Goal: Task Accomplishment & Management: Manage account settings

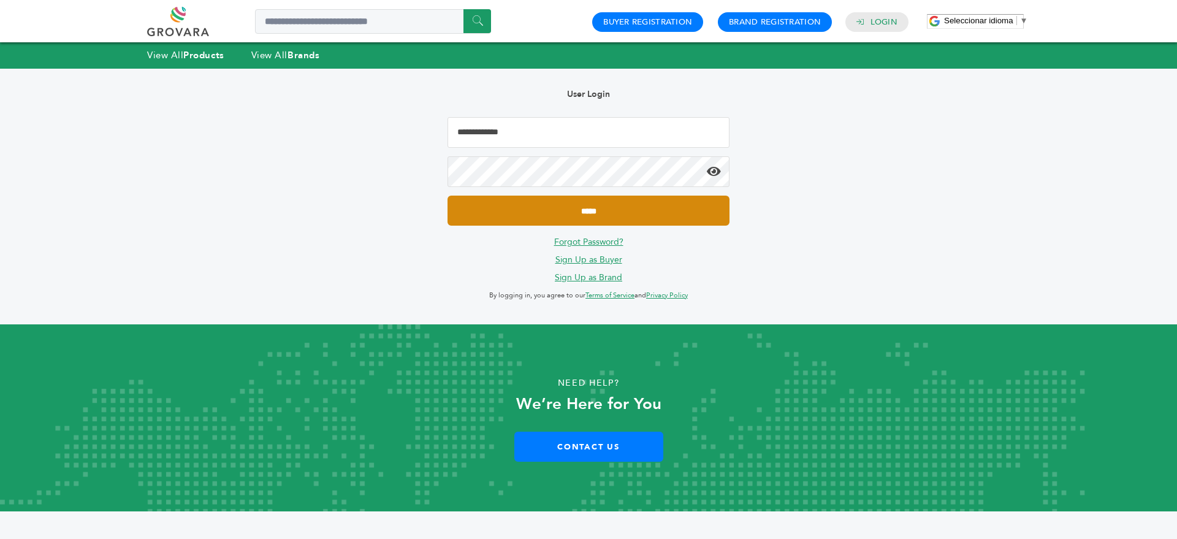
type input "**********"
click at [580, 208] on input "*****" at bounding box center [588, 210] width 282 height 30
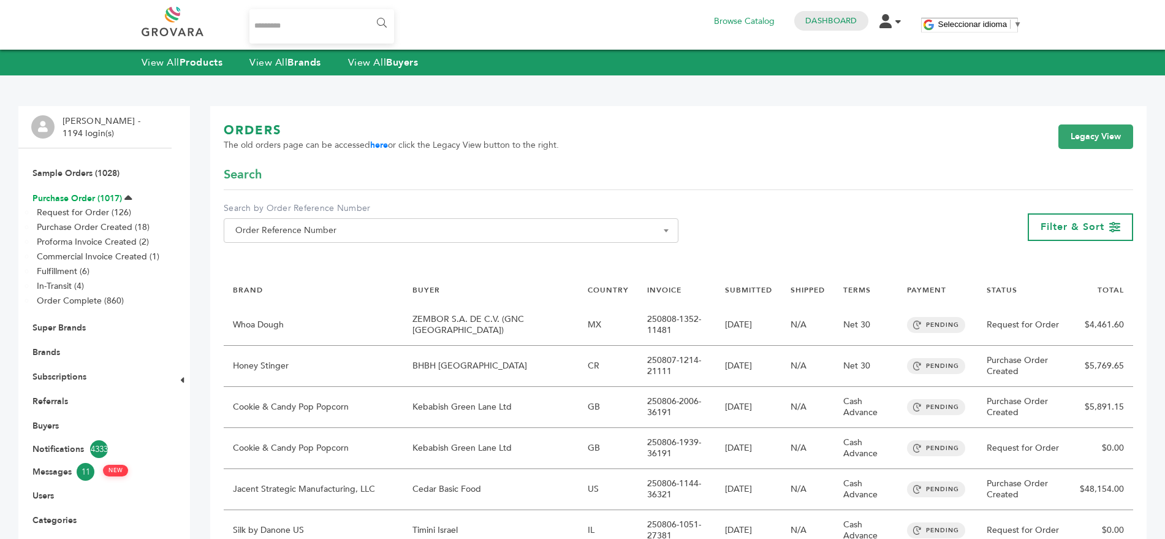
click at [69, 199] on link "Purchase Order (1017)" at bounding box center [76, 198] width 89 height 12
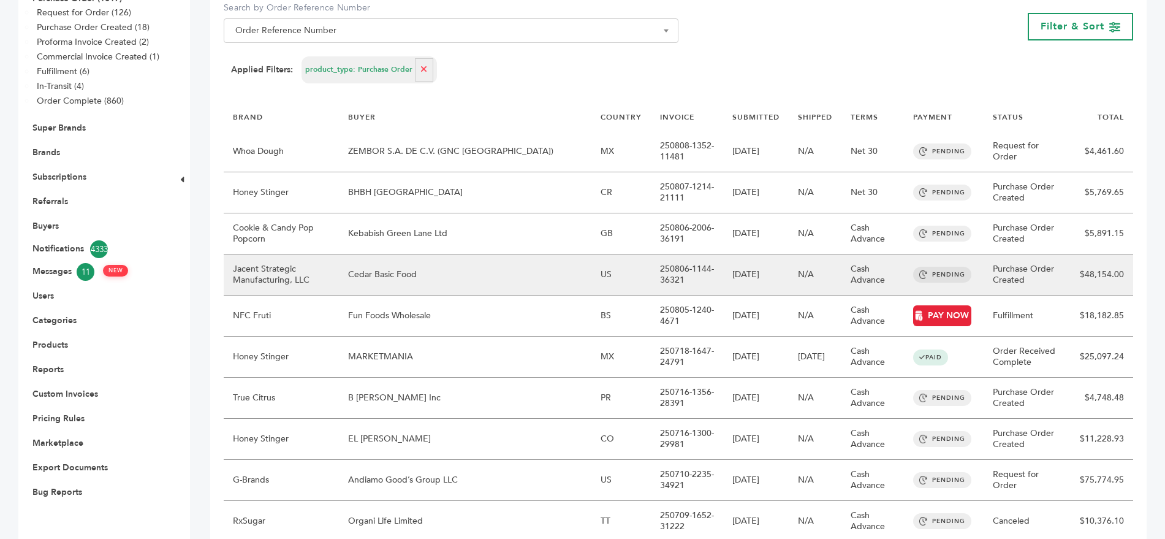
scroll to position [83, 0]
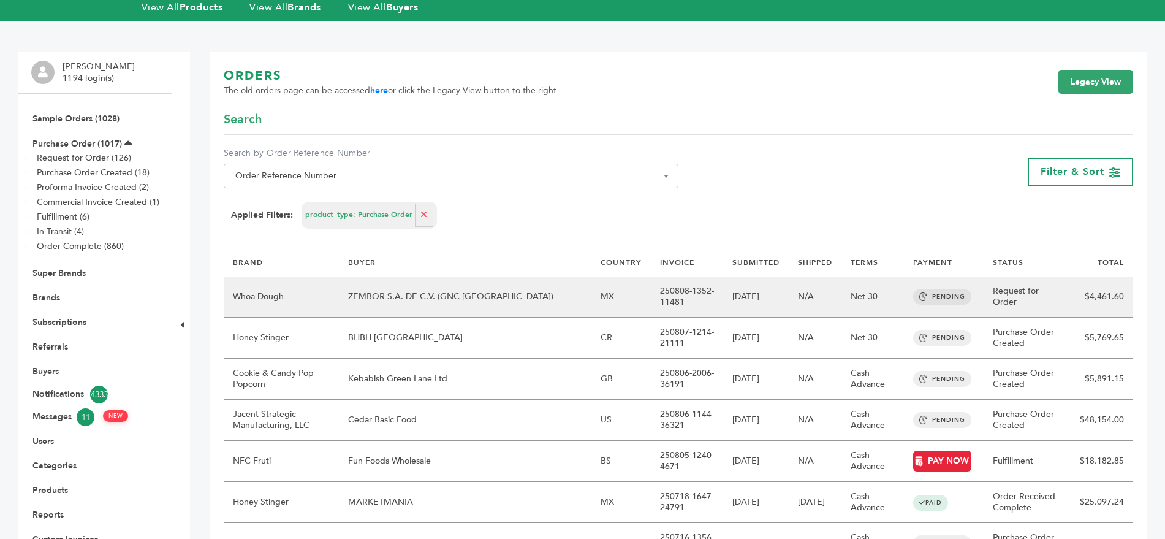
drag, startPoint x: 656, startPoint y: 268, endPoint x: 616, endPoint y: 259, distance: 40.9
click at [651, 276] on td "250808-1352-11481" at bounding box center [687, 296] width 72 height 41
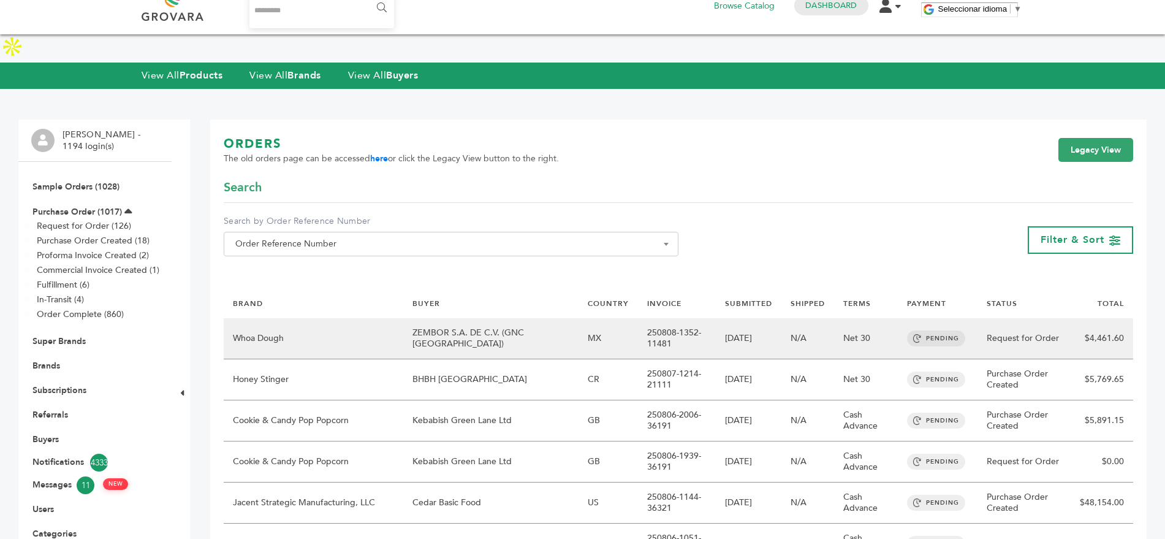
scroll to position [16, 0]
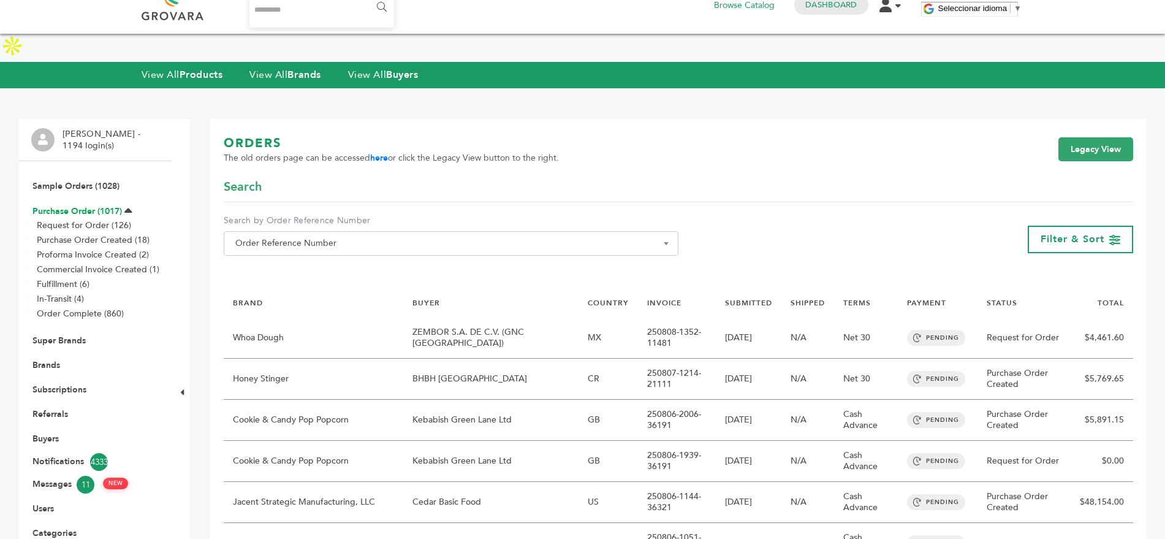
click at [46, 205] on link "Purchase Order (1017)" at bounding box center [76, 211] width 89 height 12
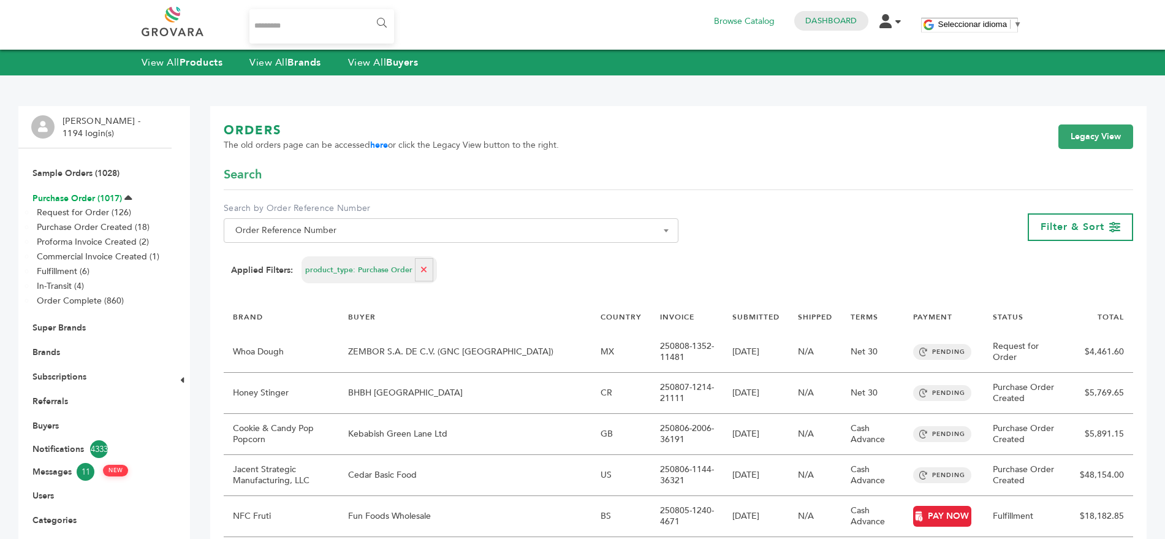
click at [74, 194] on link "Purchase Order (1017)" at bounding box center [76, 198] width 89 height 12
click at [1092, 140] on link "Legacy View" at bounding box center [1095, 136] width 75 height 25
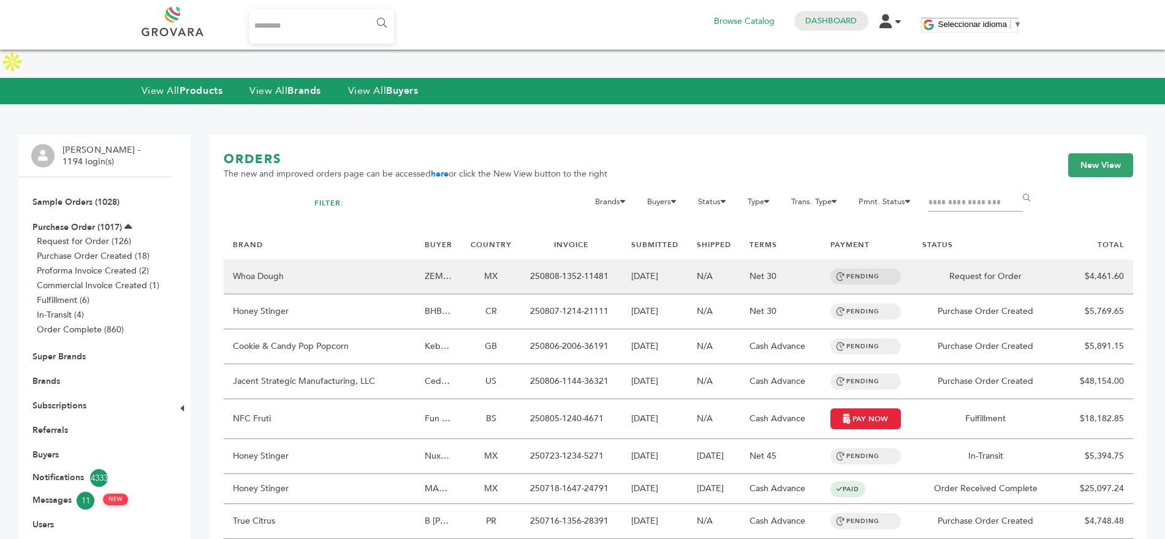
click at [467, 259] on td "MX" at bounding box center [490, 276] width 59 height 35
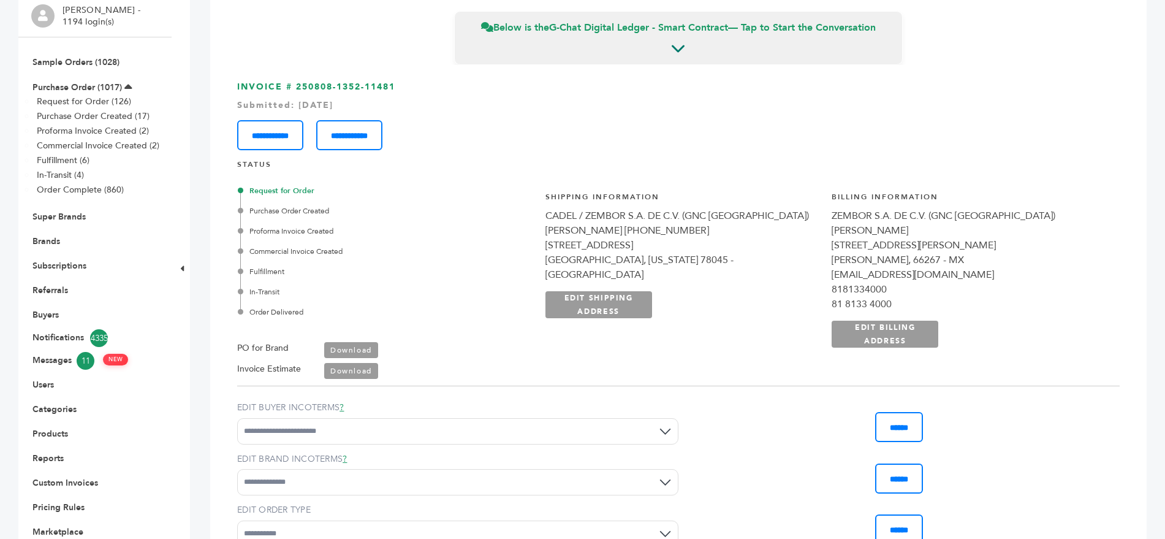
scroll to position [140, 0]
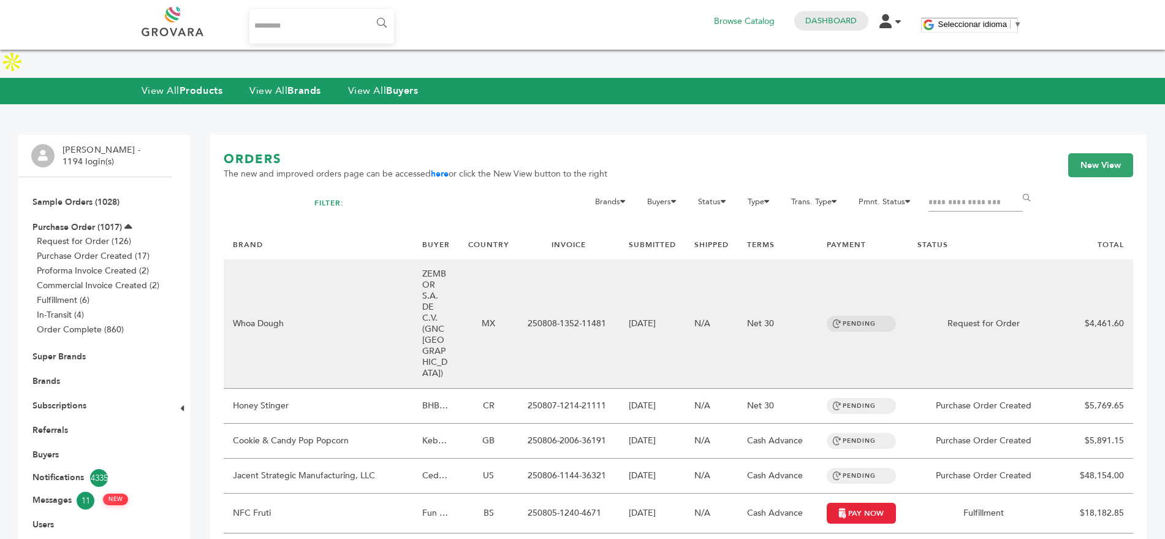
click at [443, 259] on td "ZEMBOR S.A. DE C.V. (GNC [GEOGRAPHIC_DATA])" at bounding box center [436, 323] width 46 height 129
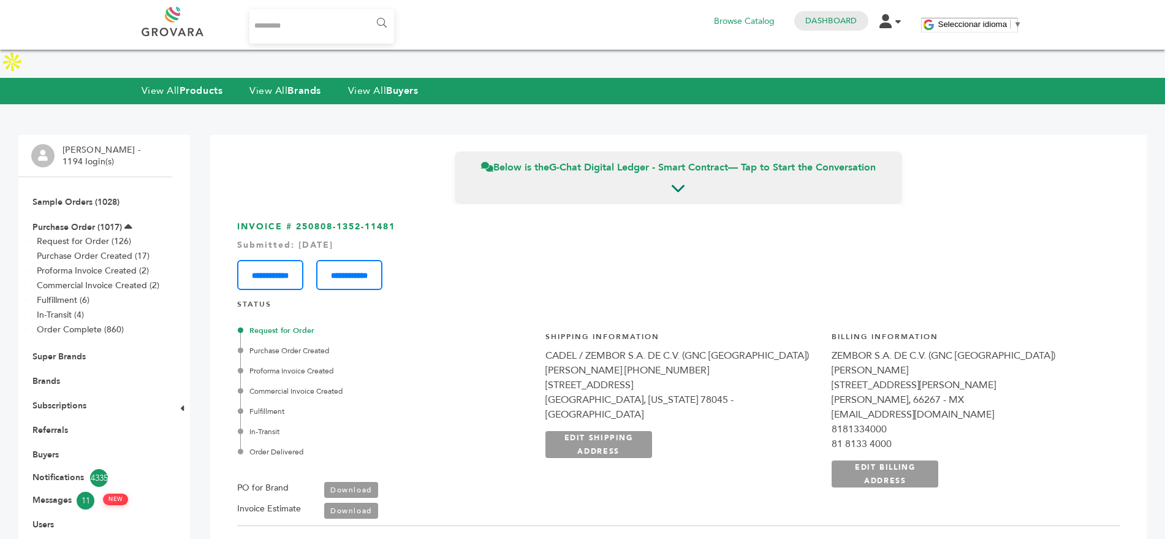
drag, startPoint x: 404, startPoint y: 199, endPoint x: 298, endPoint y: 195, distance: 105.5
click at [298, 221] on h3 "**********" at bounding box center [678, 255] width 882 height 69
copy h3 "250808-1352-11481"
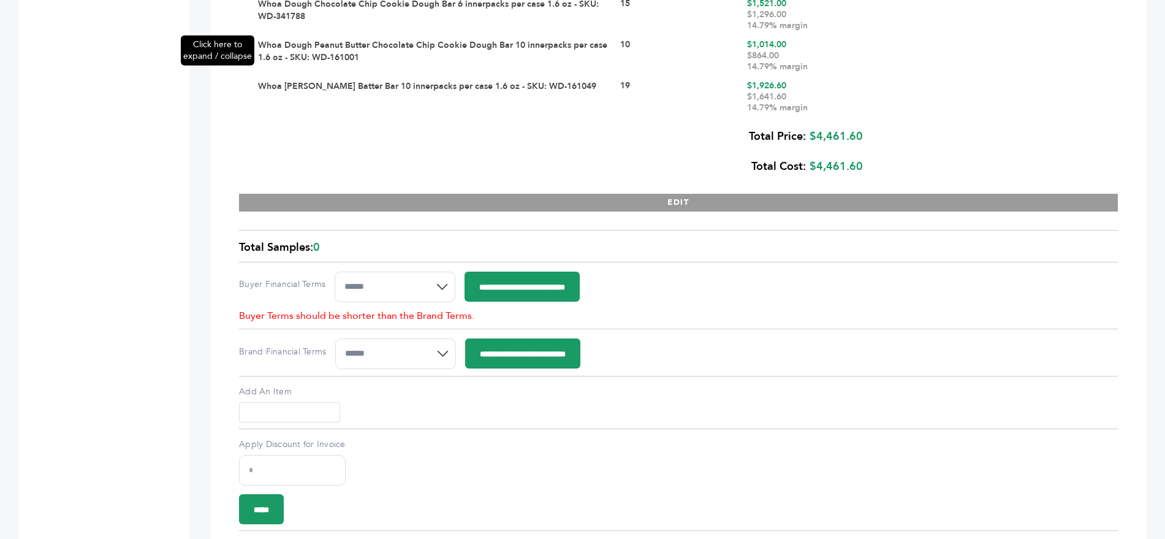
scroll to position [1876, 0]
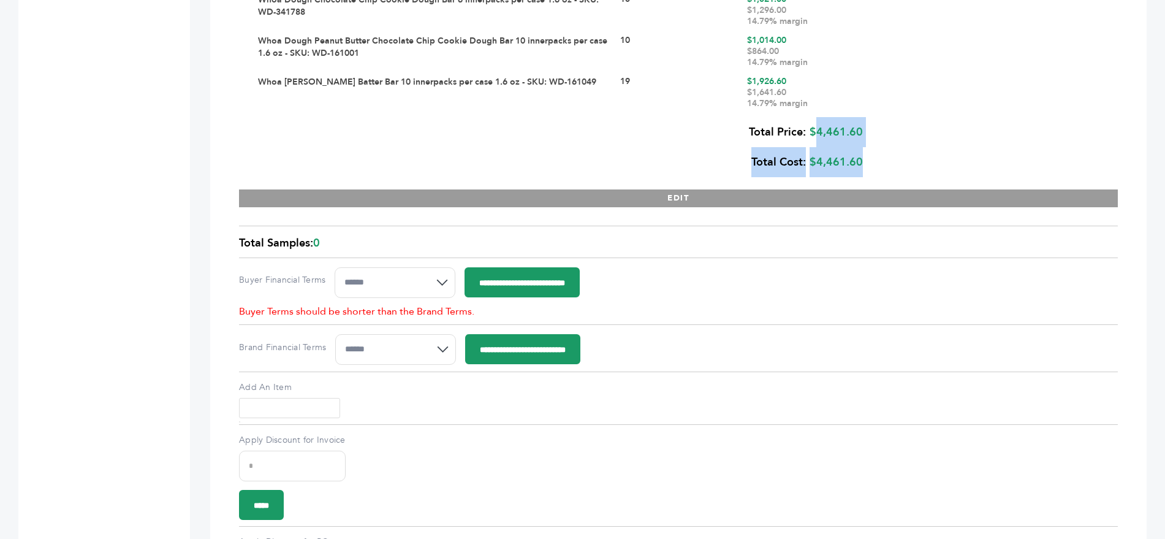
drag, startPoint x: 809, startPoint y: 105, endPoint x: 865, endPoint y: 105, distance: 56.4
click at [865, 105] on div "**********" at bounding box center [678, 74] width 879 height 265
drag, startPoint x: 862, startPoint y: 104, endPoint x: 811, endPoint y: 102, distance: 50.9
click at [811, 117] on div "Total Price: $4,461.60 Total Cost: $4,461.60" at bounding box center [556, 147] width 613 height 60
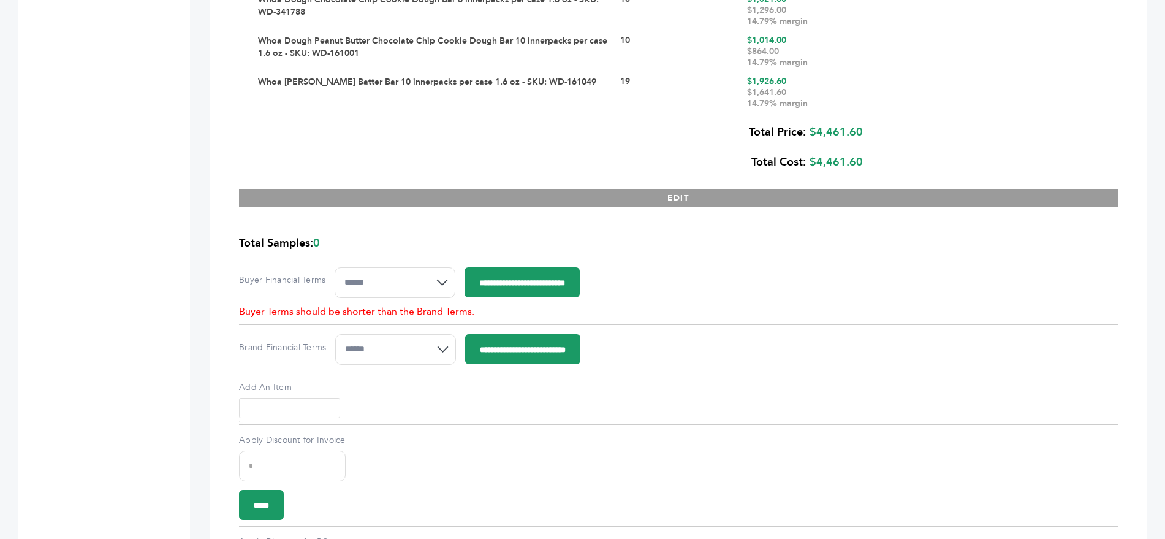
copy div "$4,461.60"
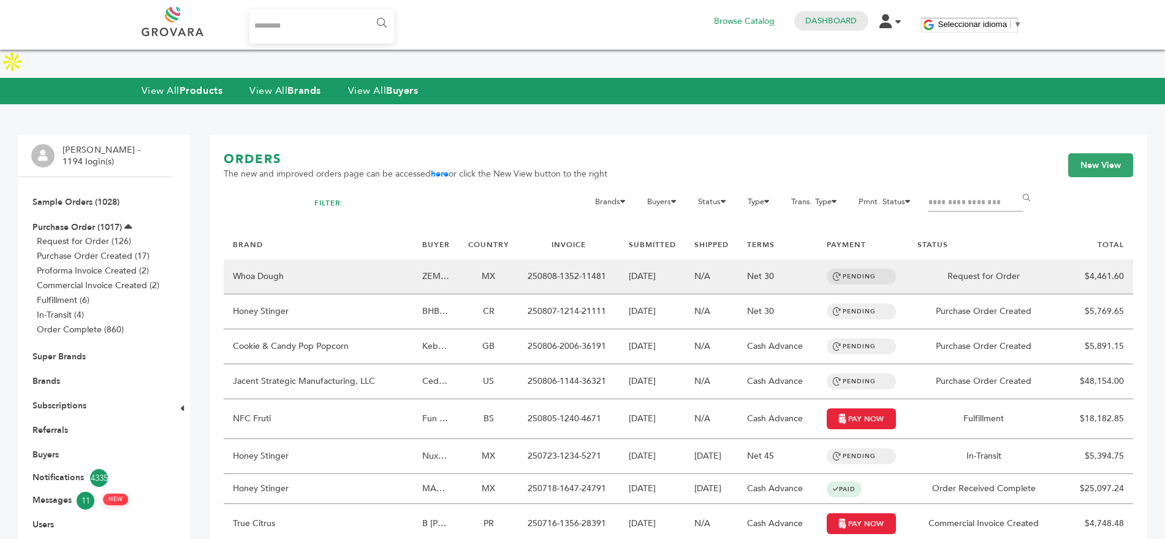
click at [284, 259] on td "Whoa Dough" at bounding box center [318, 276] width 189 height 35
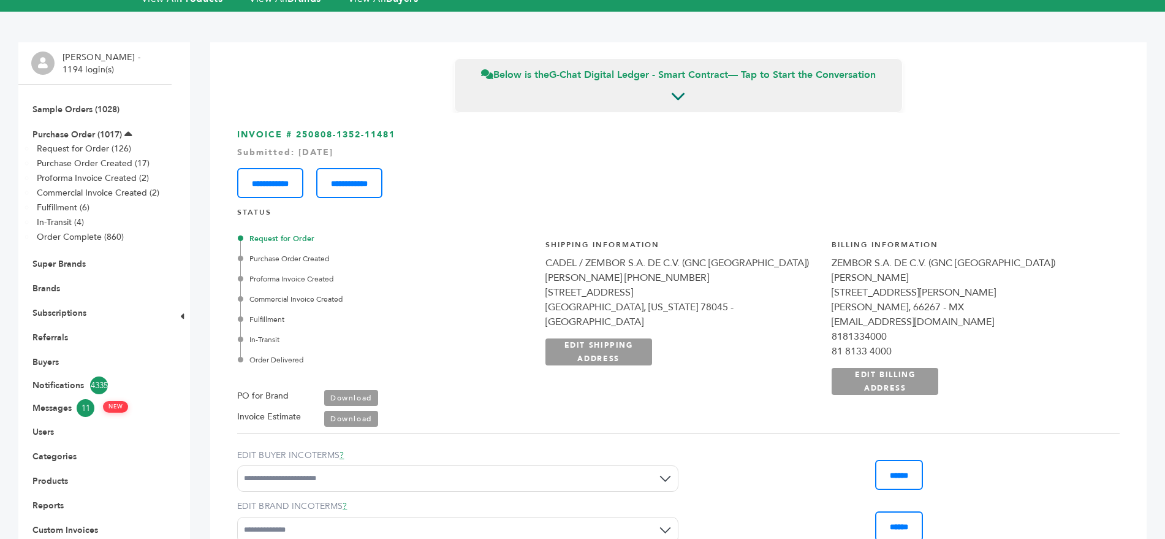
scroll to position [64, 0]
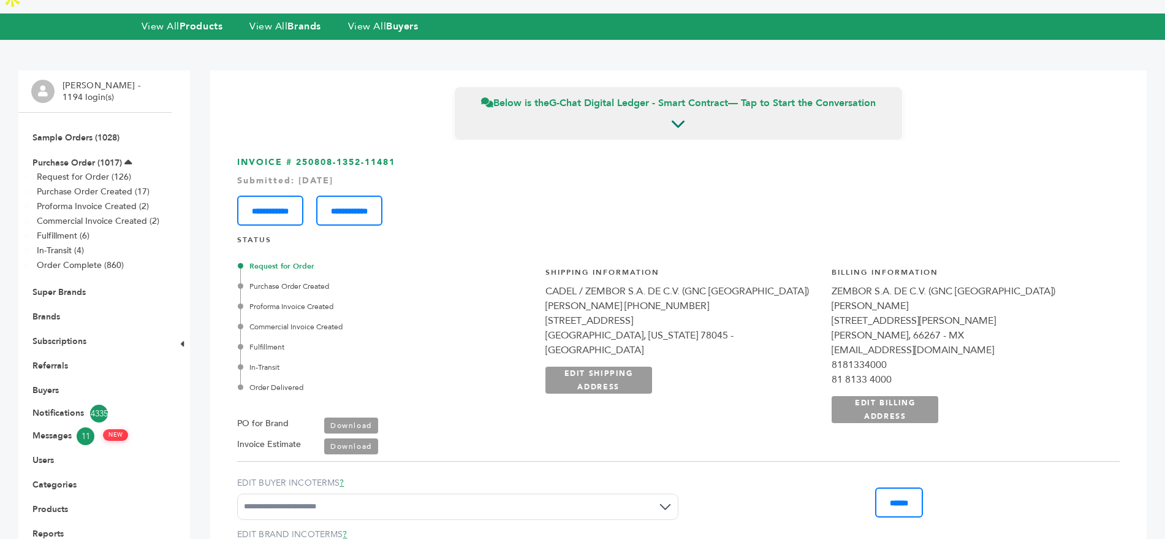
click at [365, 438] on link "Download" at bounding box center [351, 446] width 54 height 16
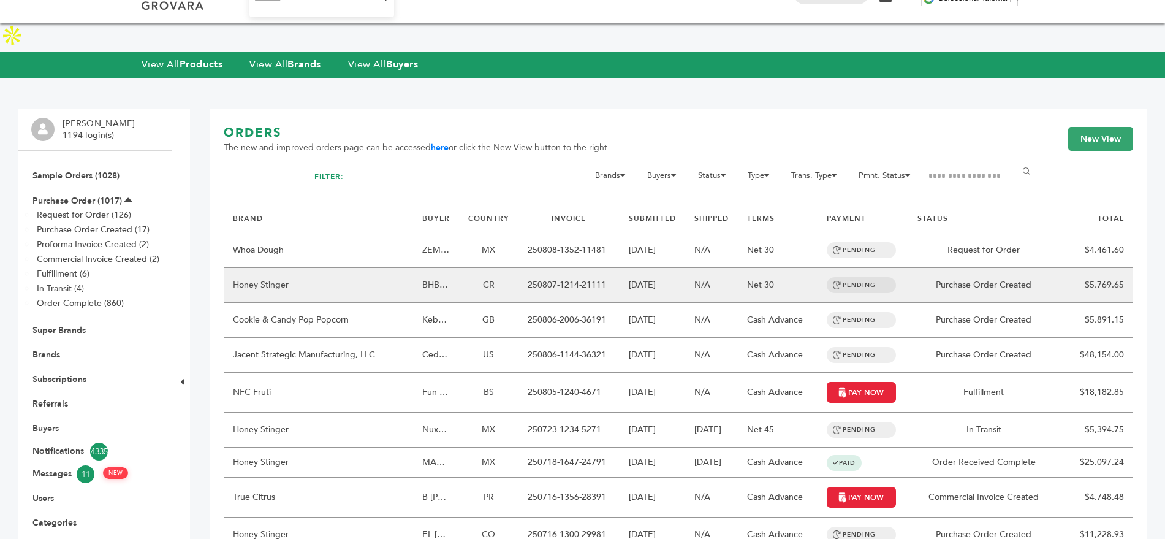
scroll to position [29, 0]
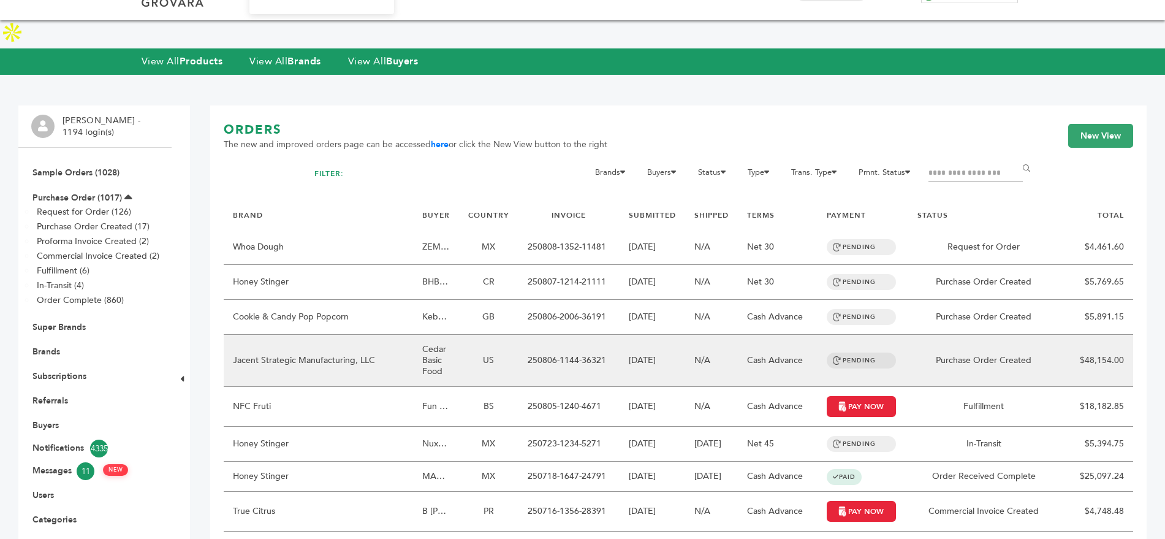
click at [442, 335] on td "Cedar Basic Food" at bounding box center [436, 361] width 46 height 52
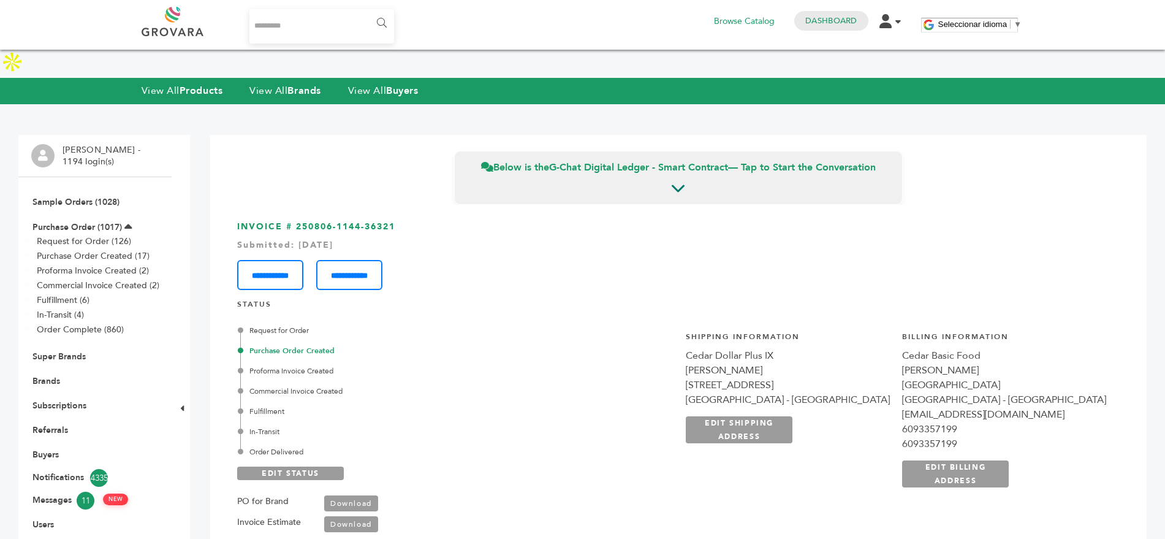
drag, startPoint x: 404, startPoint y: 200, endPoint x: 297, endPoint y: 196, distance: 107.9
click at [297, 221] on h3 "**********" at bounding box center [678, 255] width 882 height 69
copy h3 "250806-1144-36321"
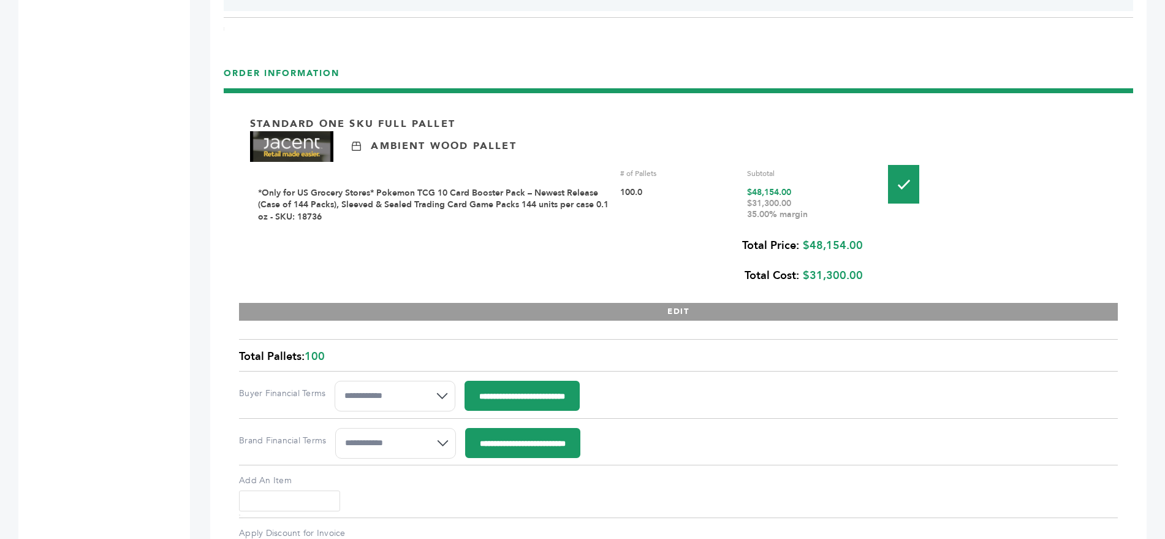
scroll to position [1442, 0]
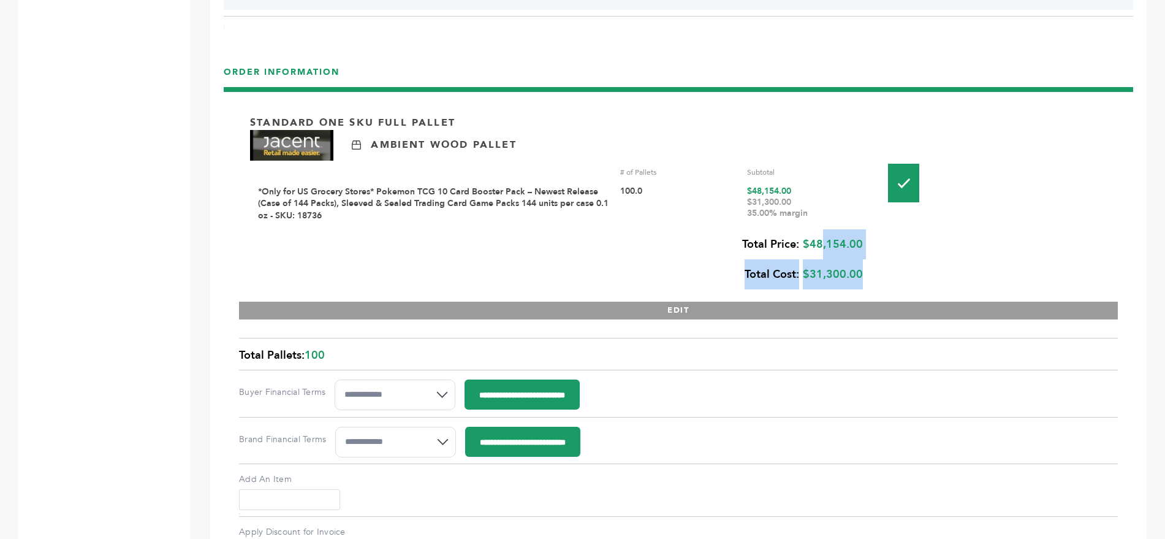
drag, startPoint x: 871, startPoint y: 213, endPoint x: 817, endPoint y: 214, distance: 53.3
click at [817, 214] on div "Standard One Sku Full Pallet Ambient Wood Pallet # of Pallets Subtotal *Only fo…" at bounding box center [678, 211] width 879 height 216
click at [817, 229] on div "Total Price: $48,154.00 Total Cost: $31,300.00" at bounding box center [556, 259] width 613 height 60
drag, startPoint x: 803, startPoint y: 214, endPoint x: 858, endPoint y: 214, distance: 55.1
click at [858, 229] on div "Total Price: $48,154.00 Total Cost: $31,300.00" at bounding box center [556, 259] width 613 height 60
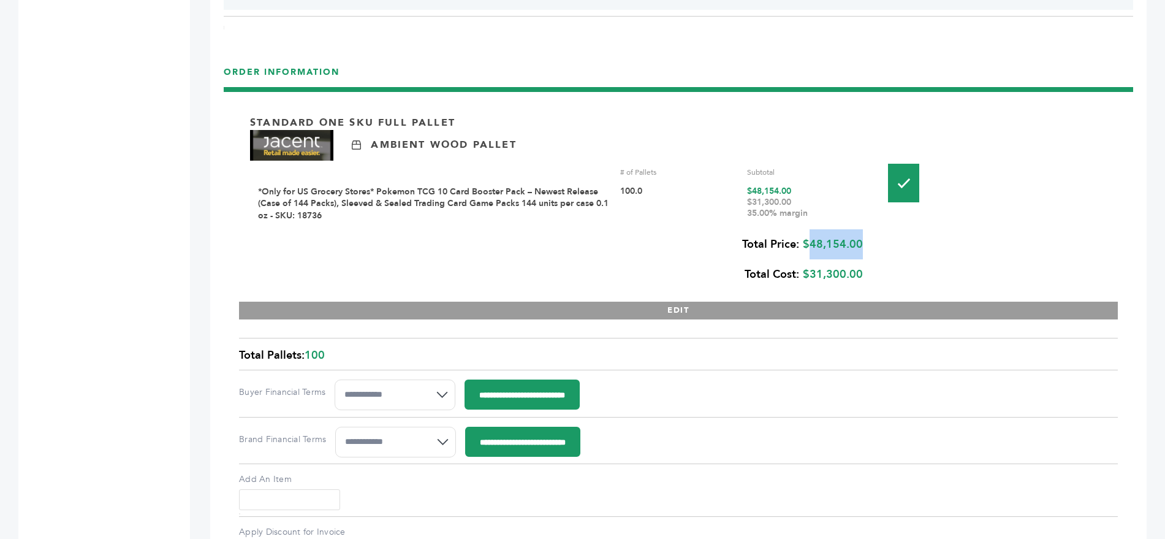
copy div "$48,154.00"
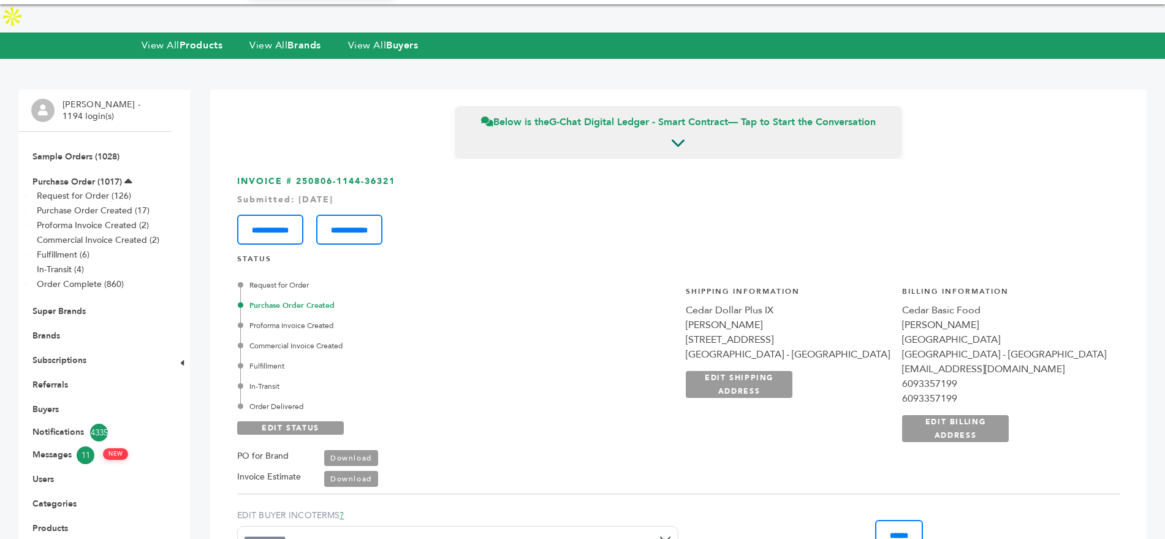
scroll to position [46, 0]
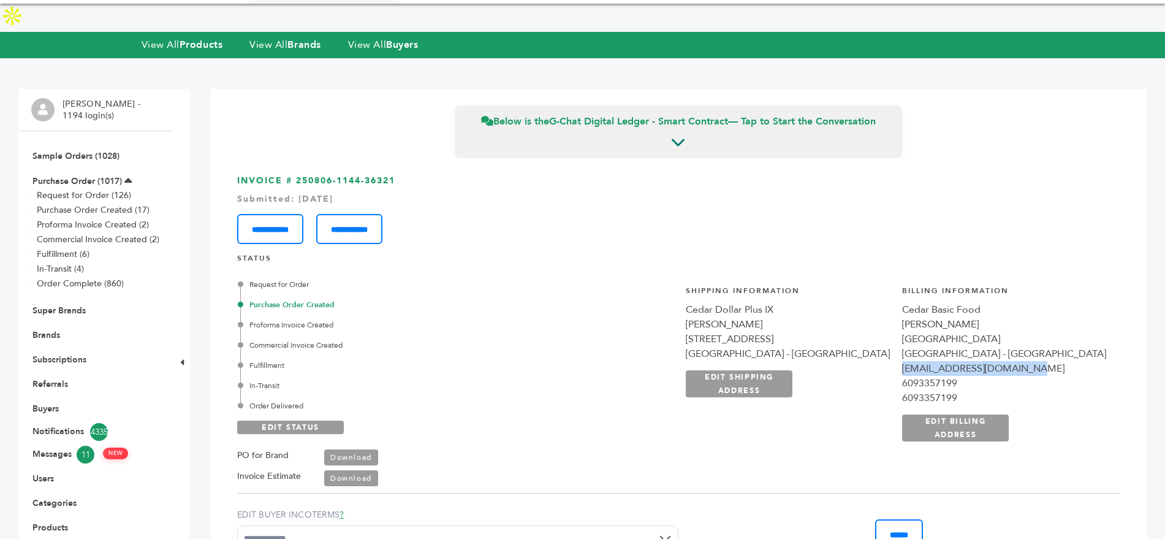
drag, startPoint x: 972, startPoint y: 338, endPoint x: 1109, endPoint y: 343, distance: 136.8
click at [1109, 343] on div "**********" at bounding box center [895, 370] width 447 height 200
copy div "cedarfoodmarket@yahoo.com"
drag, startPoint x: 1028, startPoint y: 350, endPoint x: 973, endPoint y: 360, distance: 56.1
click at [973, 376] on div "6093357199" at bounding box center [1004, 383] width 204 height 15
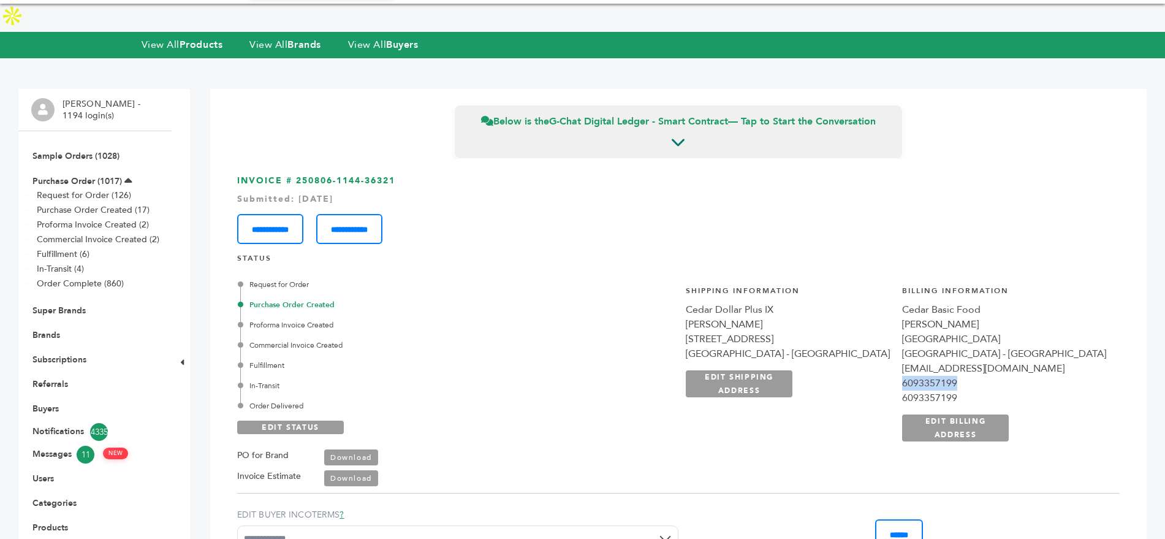
copy div "6093357199"
click at [1059, 302] on div "Cedar Basic Food" at bounding box center [1004, 309] width 204 height 15
drag, startPoint x: 1058, startPoint y: 281, endPoint x: 980, endPoint y: 284, distance: 77.9
click at [980, 302] on div "Cedar Basic Food" at bounding box center [1004, 309] width 204 height 15
click at [890, 302] on div "Cedar Dollar Plus IX" at bounding box center [788, 309] width 204 height 15
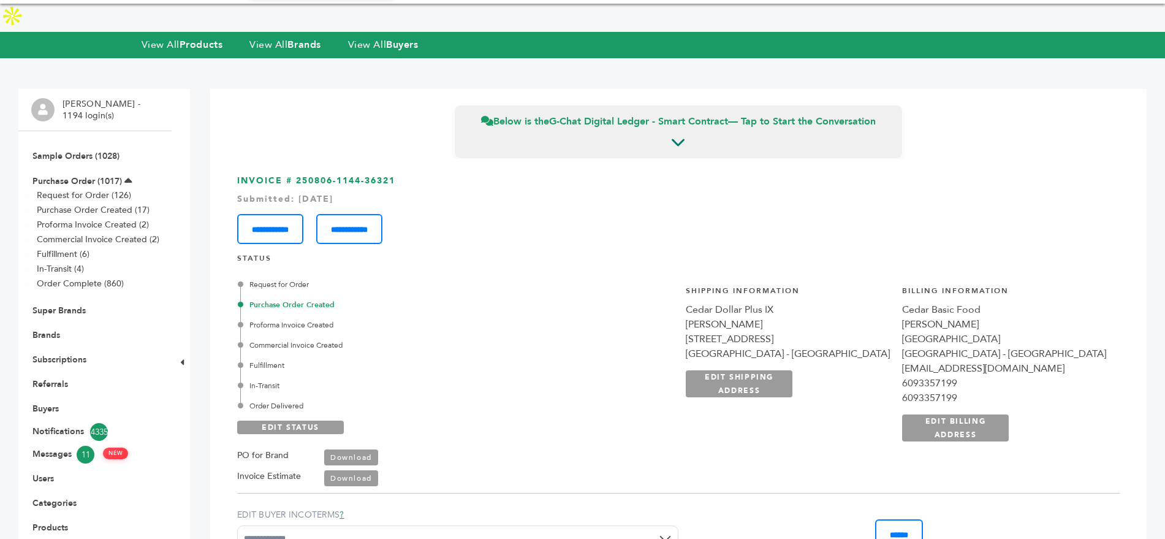
click at [890, 302] on div "Cedar Dollar Plus IX" at bounding box center [788, 309] width 204 height 15
drag, startPoint x: 921, startPoint y: 280, endPoint x: 832, endPoint y: 279, distance: 88.9
click at [832, 302] on div "Cedar Dollar Plus IX" at bounding box center [788, 309] width 204 height 15
copy div "Cedar Dollar Plus IX"
drag, startPoint x: 916, startPoint y: 309, endPoint x: 832, endPoint y: 306, distance: 84.6
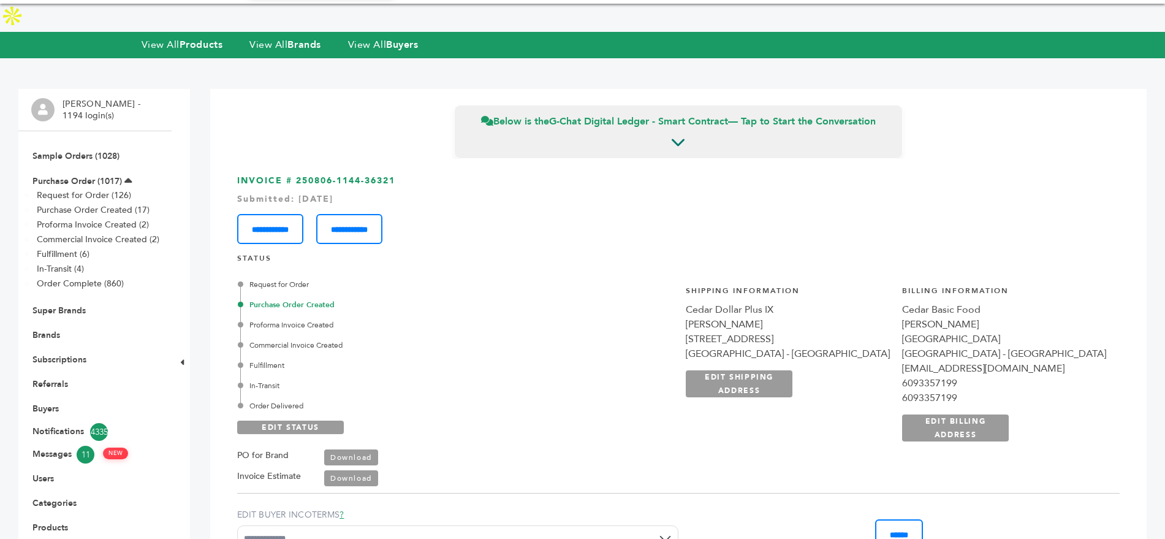
click at [832, 332] on div "1045 Arctic Avenue" at bounding box center [788, 339] width 204 height 15
copy div "1045 Arctic Avenue"
drag, startPoint x: 928, startPoint y: 325, endPoint x: 903, endPoint y: 328, distance: 26.0
click at [890, 346] on div "Atlantic City, NJ 08401 - US" at bounding box center [788, 353] width 204 height 15
copy div "08401"
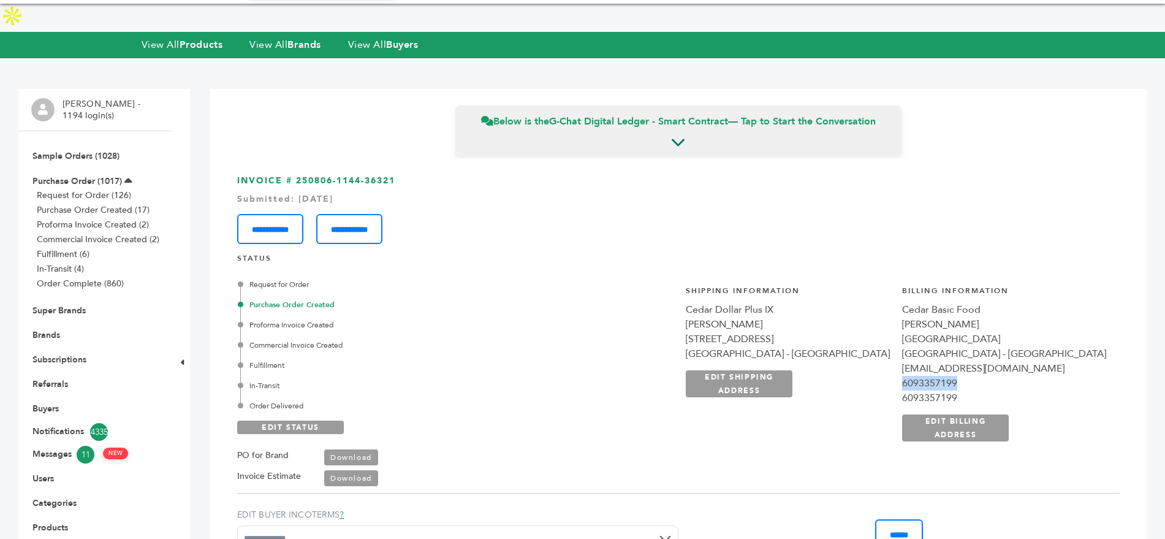
drag, startPoint x: 1033, startPoint y: 355, endPoint x: 974, endPoint y: 352, distance: 59.5
click at [974, 376] on div "6093357199" at bounding box center [1004, 383] width 204 height 15
copy div "6093357199"
click at [332, 470] on link "Download" at bounding box center [351, 478] width 54 height 16
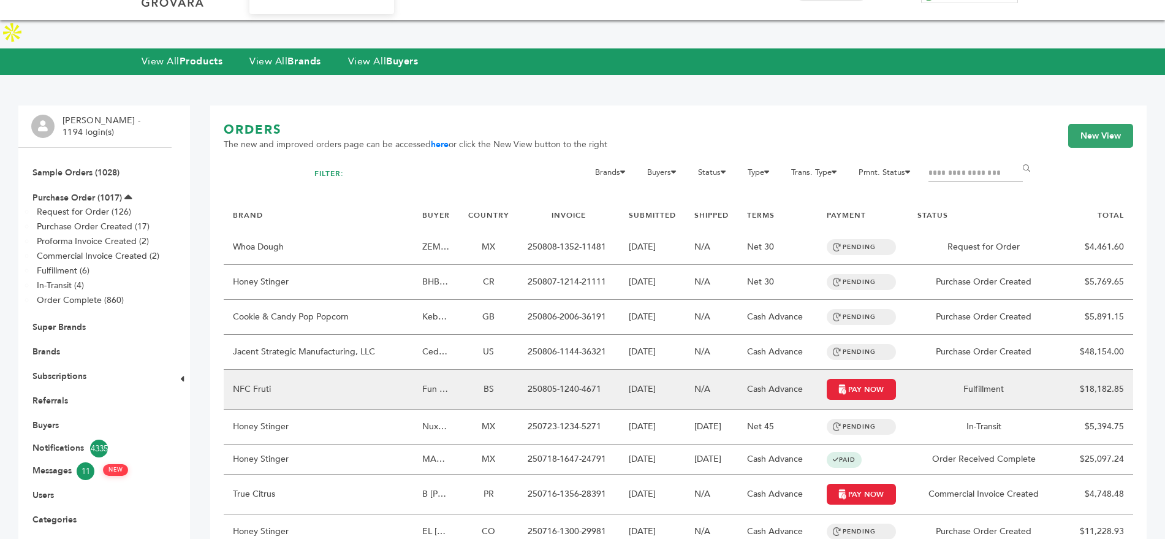
click at [506, 370] on td "BS" at bounding box center [488, 390] width 59 height 40
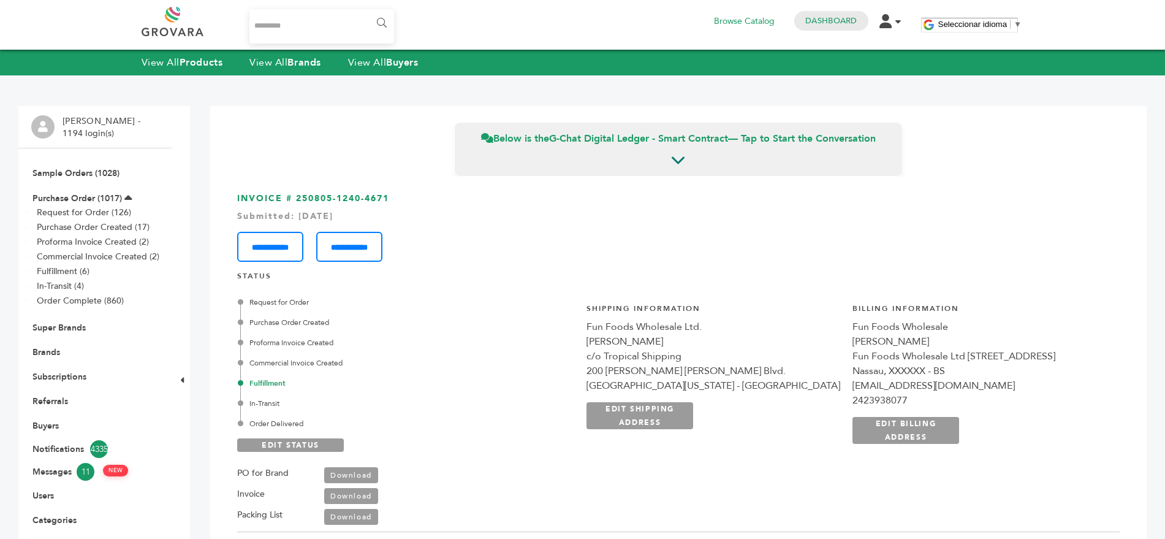
drag, startPoint x: 400, startPoint y: 197, endPoint x: 295, endPoint y: 196, distance: 104.2
click at [295, 196] on h3 "**********" at bounding box center [678, 226] width 882 height 69
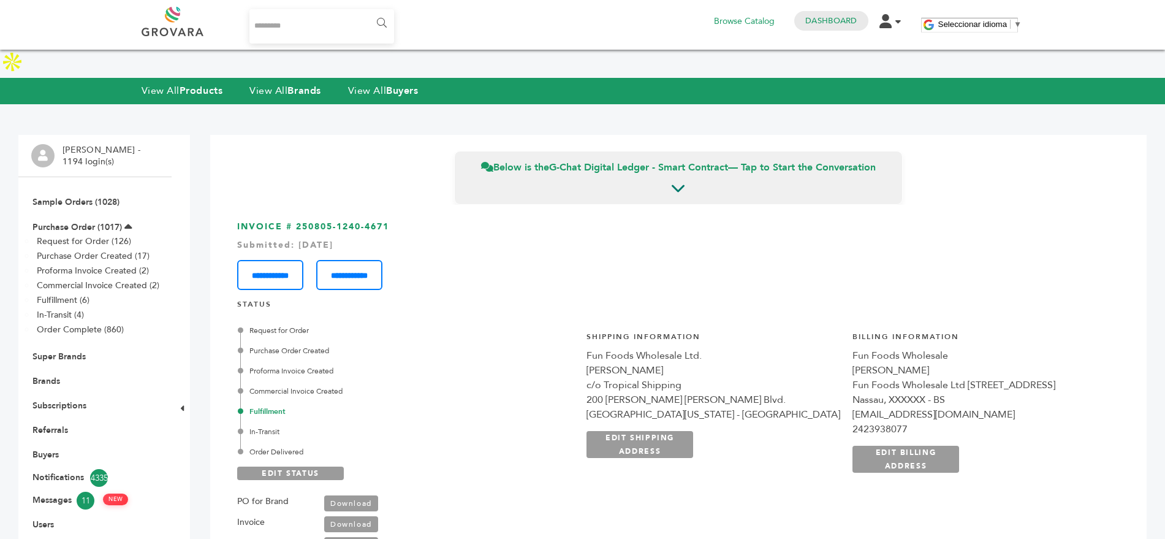
copy h3 "250805-1240-4671"
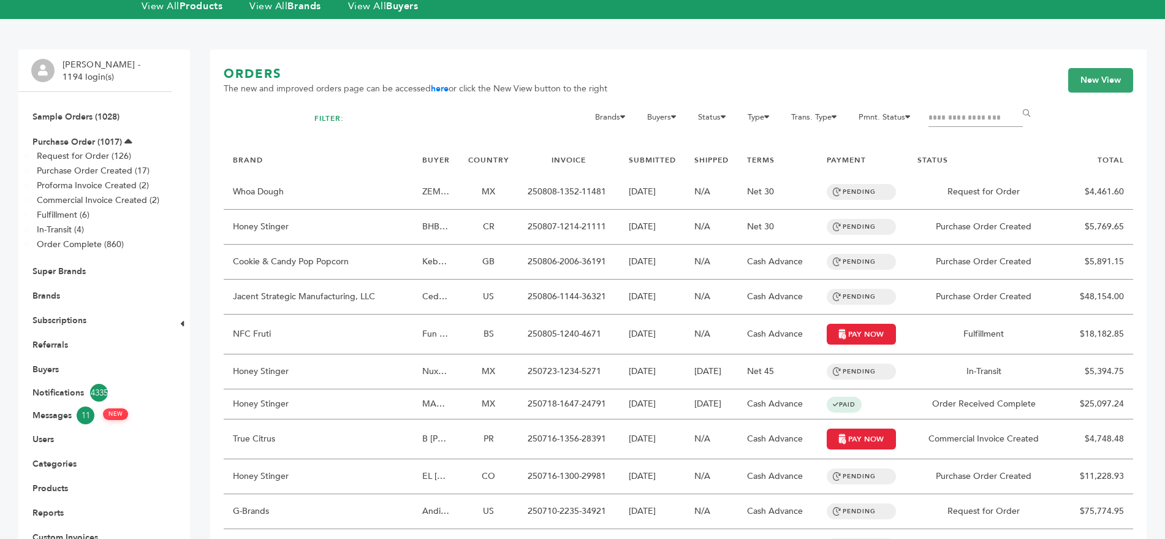
scroll to position [57, 0]
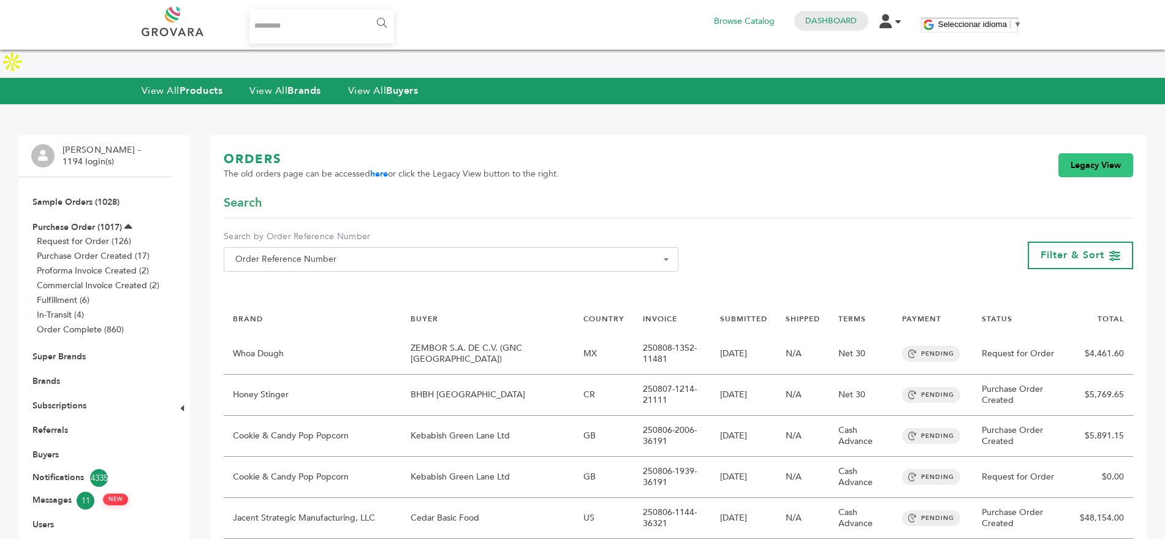
click at [1100, 153] on link "Legacy View" at bounding box center [1095, 165] width 75 height 25
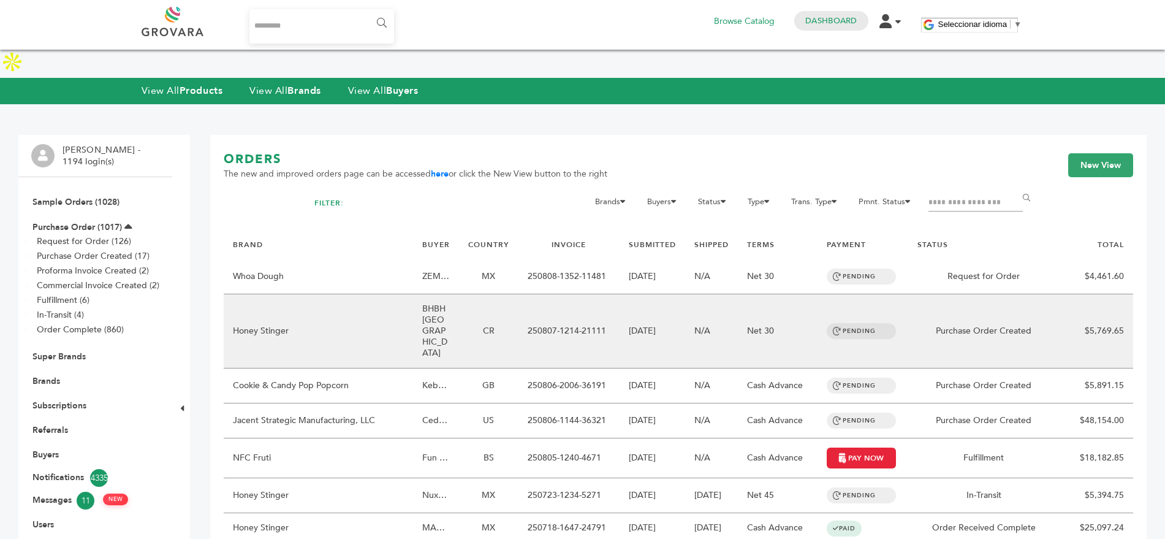
click at [438, 294] on td "BHBH [GEOGRAPHIC_DATA]" at bounding box center [436, 331] width 46 height 74
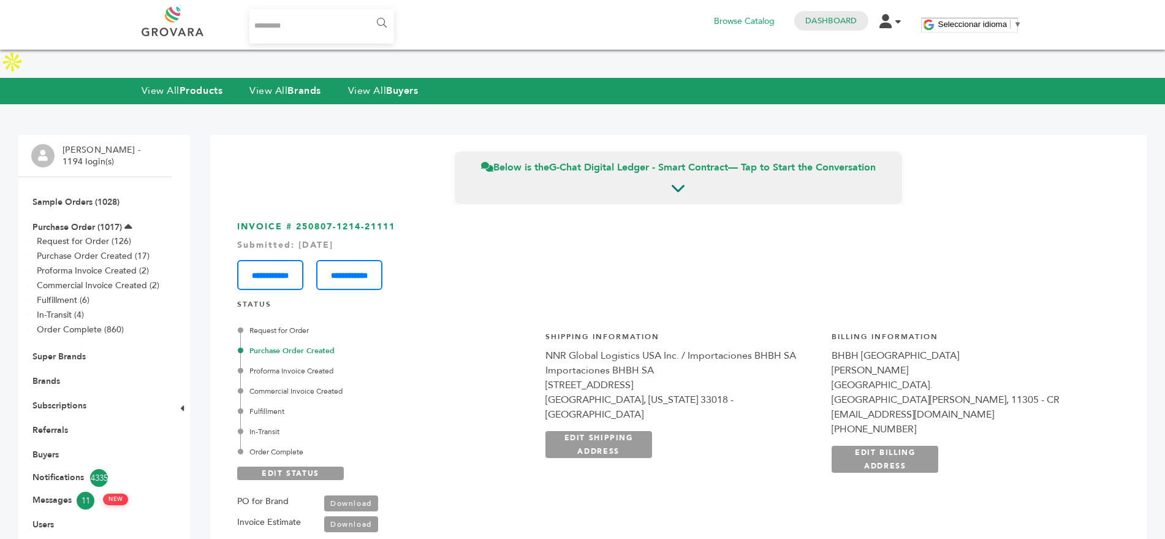
click at [332, 516] on link "Download" at bounding box center [351, 524] width 54 height 16
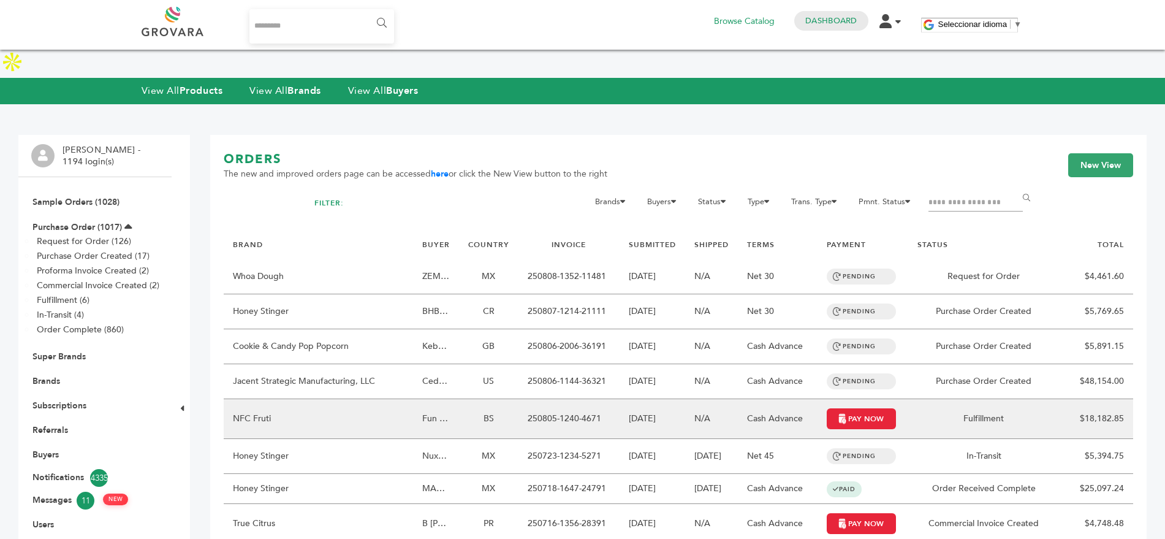
click at [386, 399] on td "NFC Fruti" at bounding box center [318, 419] width 189 height 40
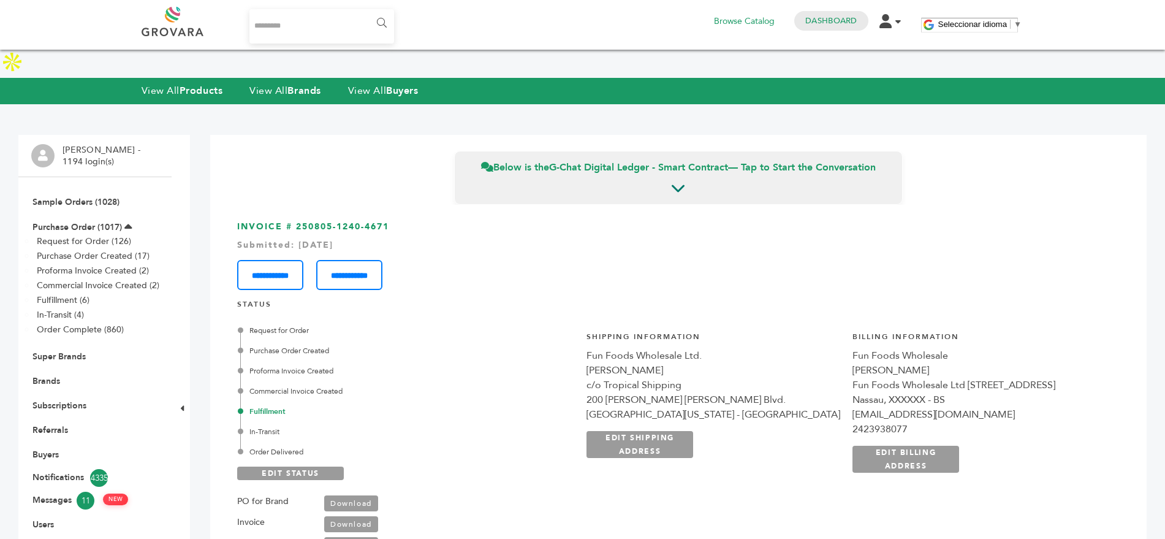
click at [361, 516] on link "Download" at bounding box center [351, 524] width 54 height 16
